Goal: Transaction & Acquisition: Book appointment/travel/reservation

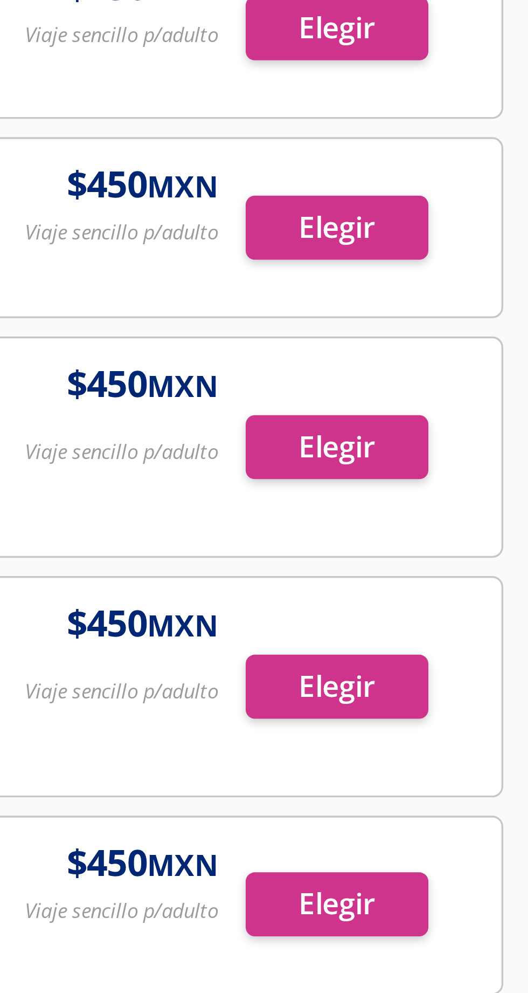
click at [476, 297] on div "Detalles Primera 05:50 AM Cerro Gordo Soriana 11:20 AM Ciudad de México Auditor…" at bounding box center [264, 701] width 512 height 1157
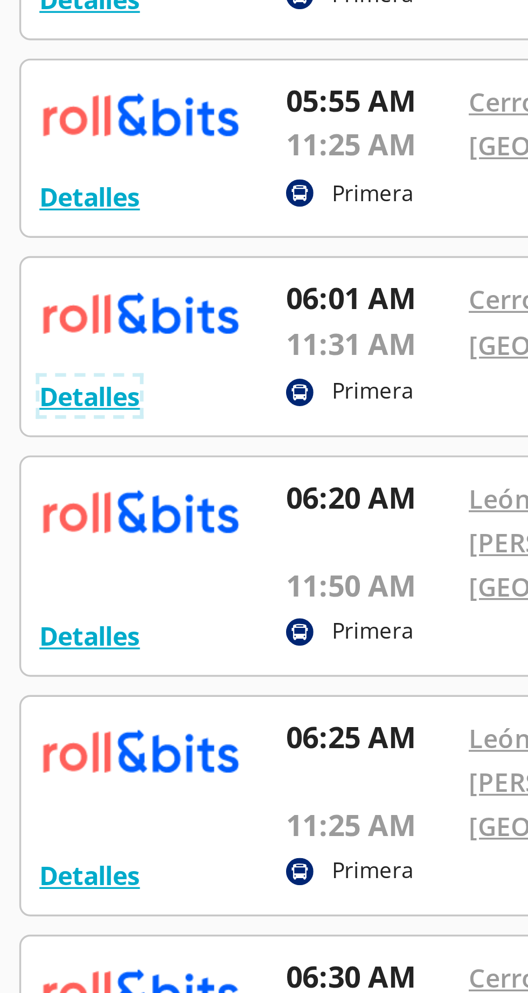
click at [36, 255] on button "Detalles" at bounding box center [29, 249] width 30 height 11
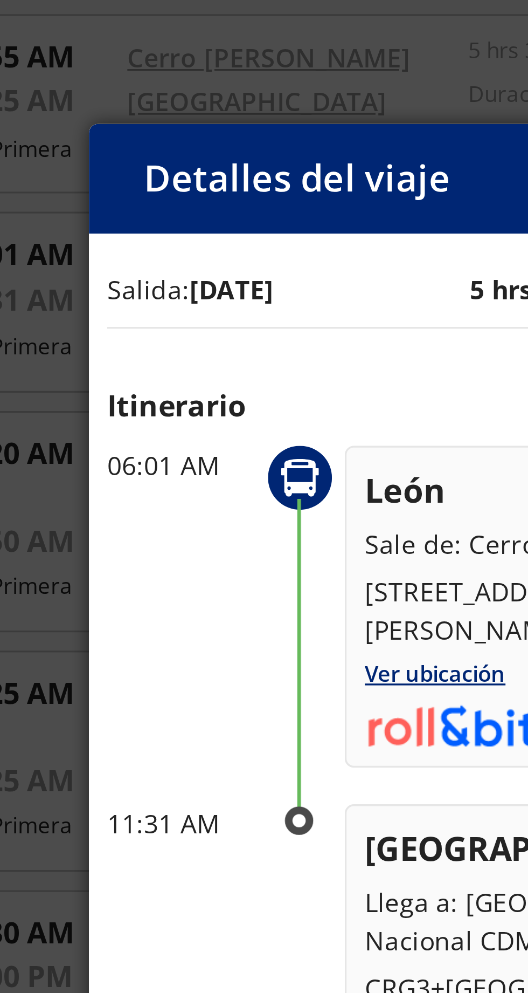
click at [192, 259] on p "Itinerario" at bounding box center [264, 265] width 259 height 13
click at [203, 225] on div "Salida: 11 Sep 25 5 hrs 30 mins llega: 11 Sep 25" at bounding box center [264, 230] width 259 height 11
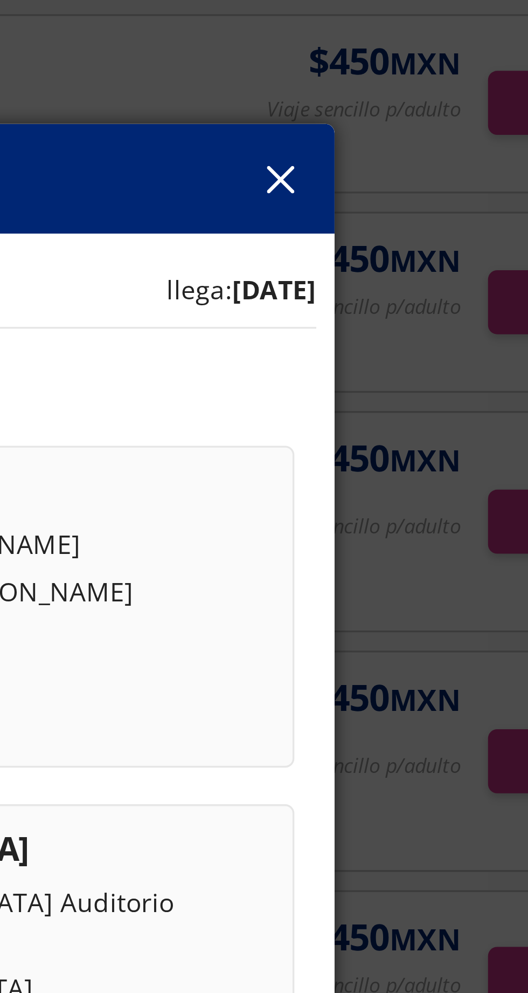
click at [382, 195] on icon "button" at bounding box center [383, 199] width 8 height 8
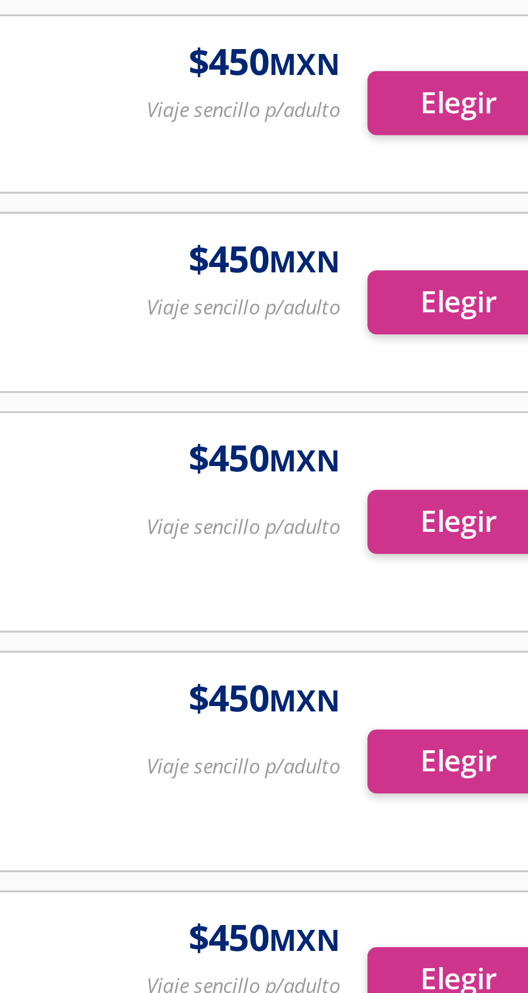
click at [473, 261] on div at bounding box center [264, 235] width 511 height 52
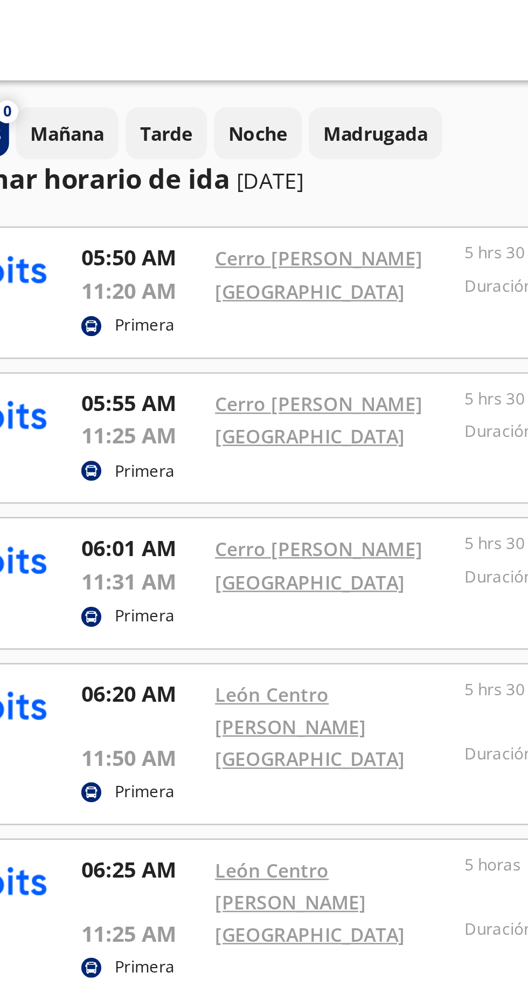
click at [176, 73] on p "[DATE]" at bounding box center [162, 72] width 27 height 13
click at [153, 64] on button "Noche" at bounding box center [158, 53] width 36 height 21
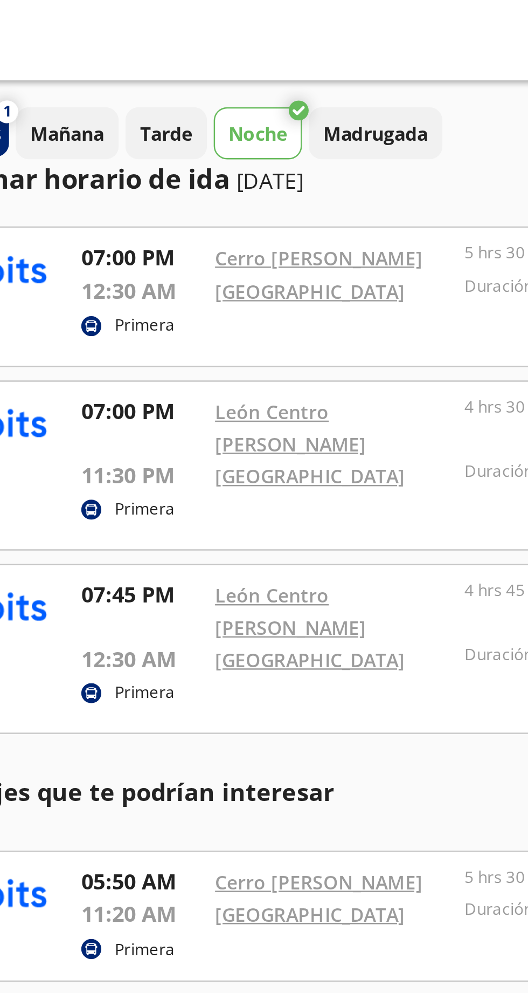
click at [157, 79] on div "Seleccionar horario de ida 11-sep-25" at bounding box center [92, 72] width 168 height 16
click at [155, 76] on p "11-sep-25" at bounding box center [162, 72] width 27 height 13
click at [154, 74] on p "11-sep-25" at bounding box center [162, 72] width 27 height 13
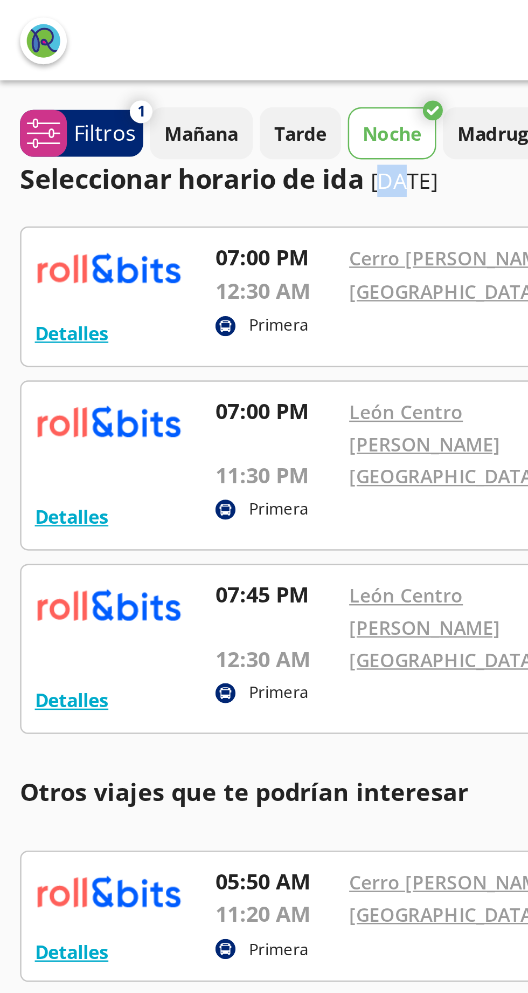
click at [176, 72] on p "11-sep-25" at bounding box center [162, 72] width 27 height 13
click at [176, 74] on p "11-sep-25" at bounding box center [162, 72] width 27 height 13
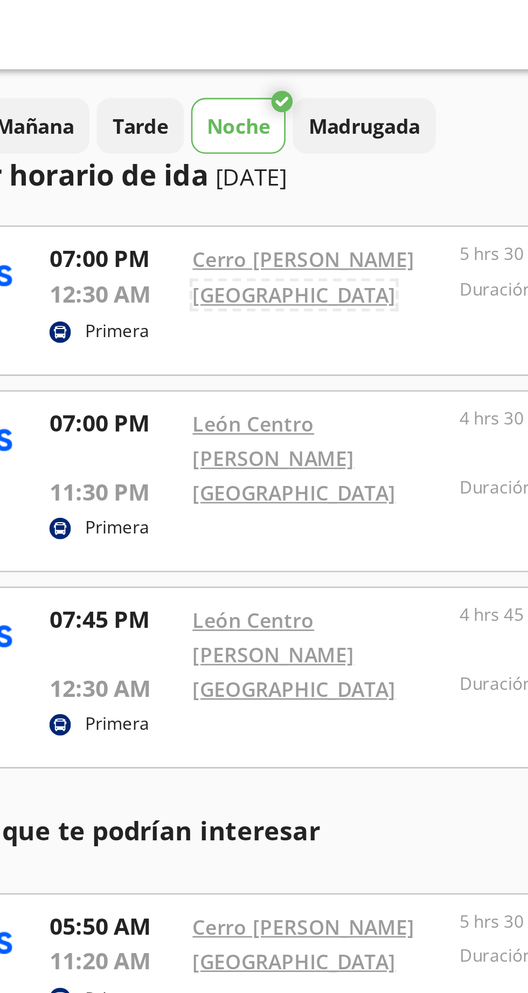
click at [198, 113] on link "[GEOGRAPHIC_DATA]" at bounding box center [179, 117] width 77 height 10
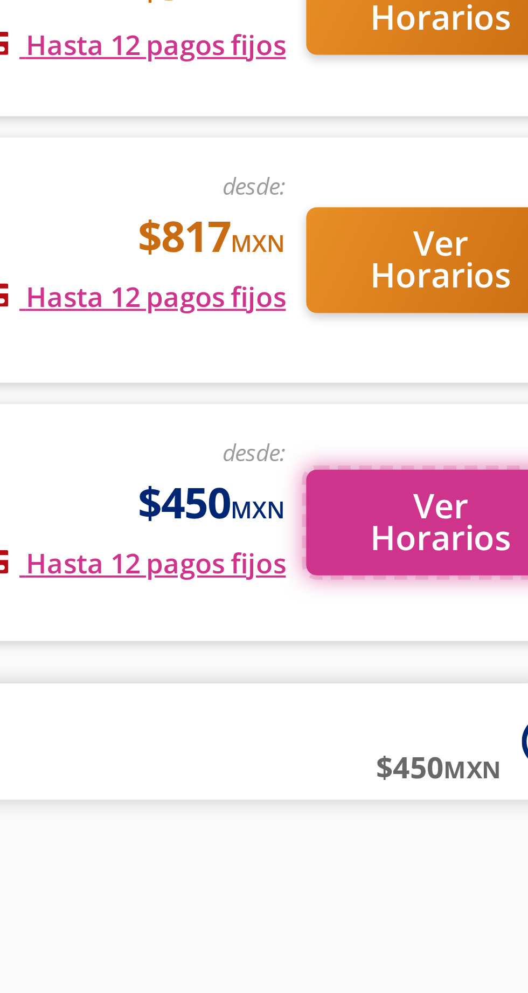
click at [475, 318] on button "Ver Horarios" at bounding box center [480, 310] width 68 height 27
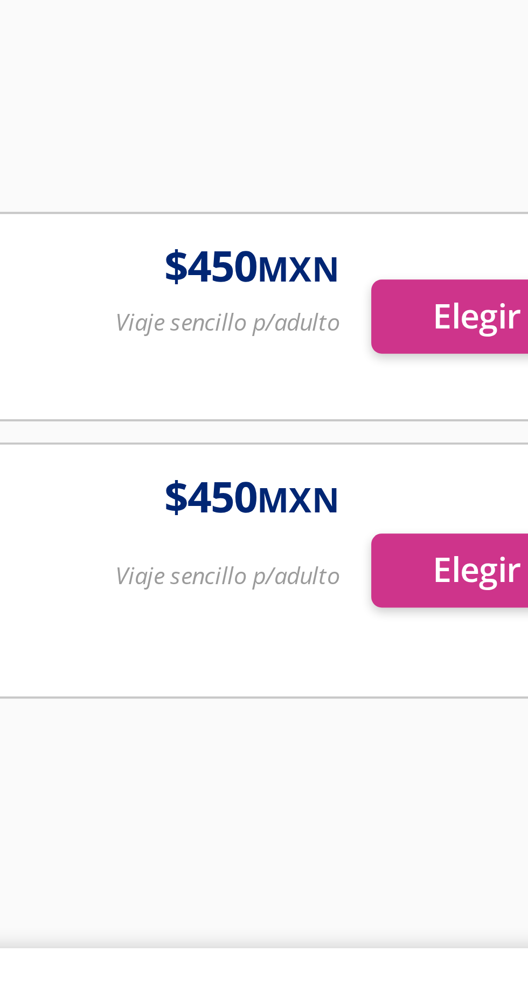
click at [472, 200] on div at bounding box center [264, 182] width 511 height 64
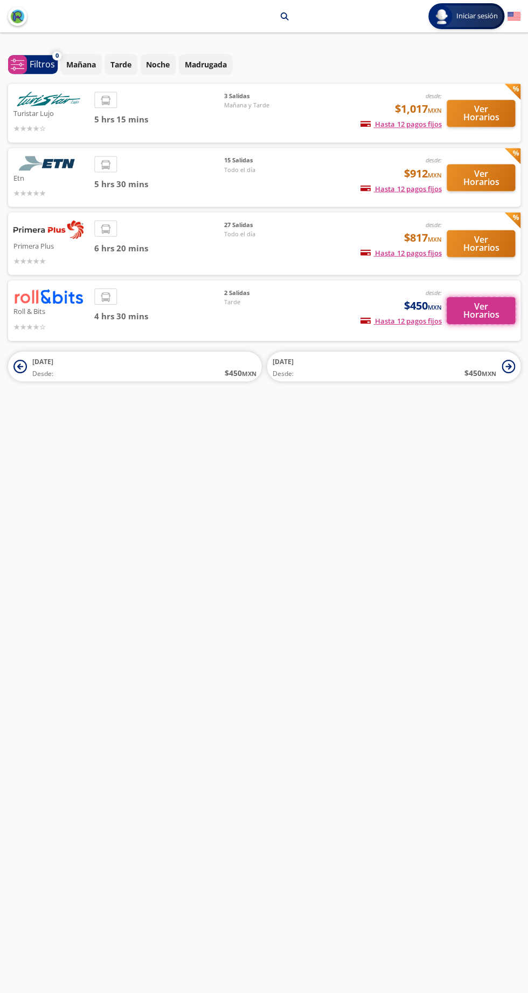
click at [504, 312] on button "Ver Horarios" at bounding box center [480, 310] width 68 height 27
